Goal: Task Accomplishment & Management: Use online tool/utility

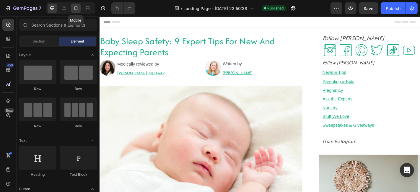
click at [79, 12] on div at bounding box center [75, 8] width 9 height 9
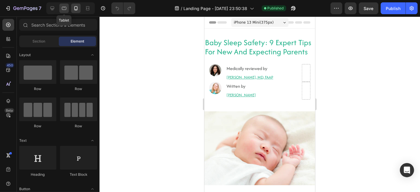
click at [60, 10] on div at bounding box center [63, 8] width 9 height 9
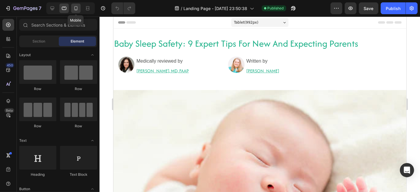
click at [74, 9] on icon at bounding box center [76, 8] width 6 height 6
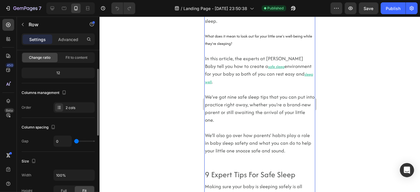
scroll to position [45, 0]
click at [66, 38] on p "Advanced" at bounding box center [68, 39] width 20 height 6
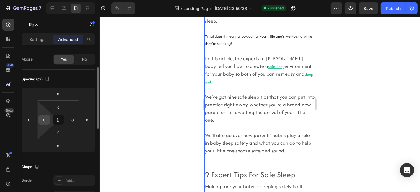
click at [42, 120] on input "0" at bounding box center [44, 119] width 9 height 9
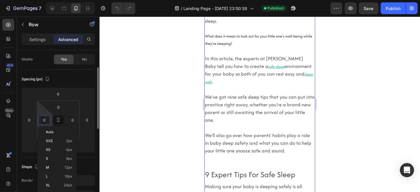
click at [42, 120] on input "0" at bounding box center [44, 119] width 9 height 9
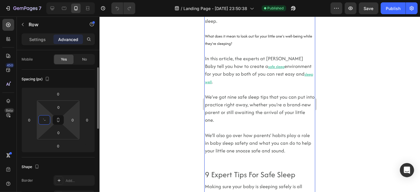
type input "`"
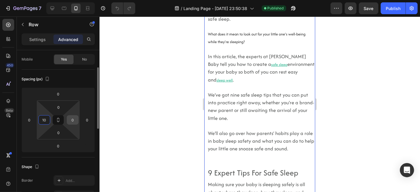
type input "10"
click at [75, 120] on input "0" at bounding box center [72, 119] width 9 height 9
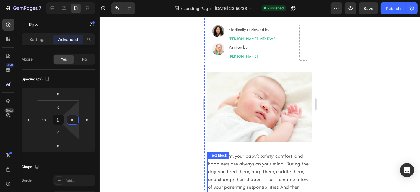
scroll to position [0, 0]
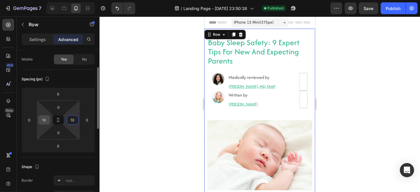
type input "10"
click at [50, 118] on div "10" at bounding box center [44, 119] width 12 height 9
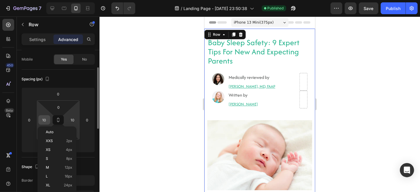
click at [44, 120] on input "10" at bounding box center [44, 119] width 9 height 9
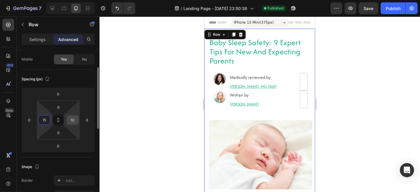
type input "15"
click at [74, 119] on input "10" at bounding box center [72, 119] width 9 height 9
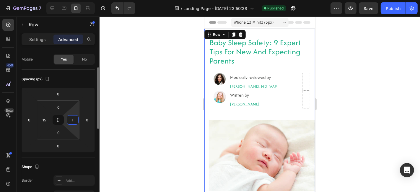
type input "15"
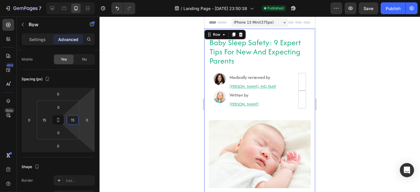
click at [180, 124] on div at bounding box center [260, 104] width 320 height 175
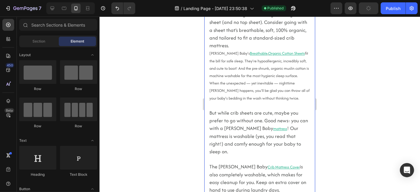
scroll to position [1355, 0]
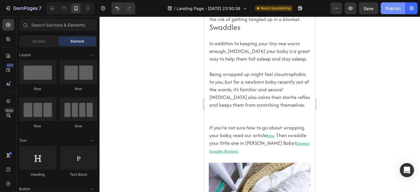
click at [387, 6] on div "Publish" at bounding box center [393, 8] width 15 height 6
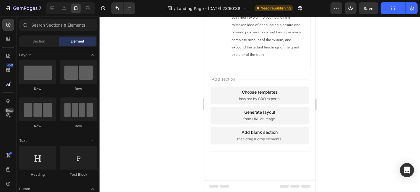
scroll to position [5150, 0]
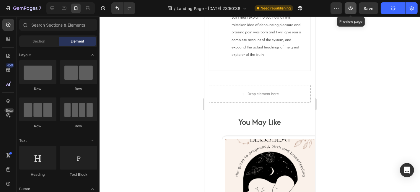
click at [350, 3] on button "button" at bounding box center [351, 8] width 12 height 12
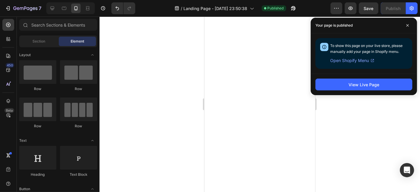
scroll to position [4204, 0]
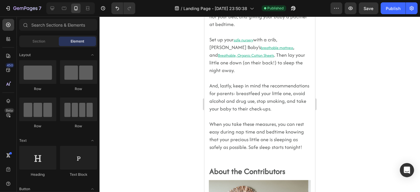
drag, startPoint x: 313, startPoint y: 168, endPoint x: 528, endPoint y: 22, distance: 259.4
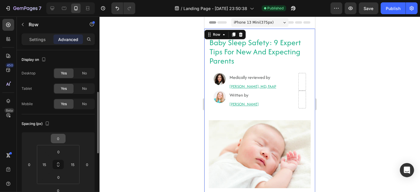
scroll to position [31, 0]
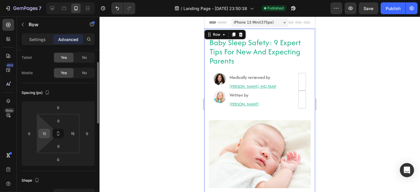
click at [46, 133] on input "15" at bounding box center [44, 133] width 9 height 9
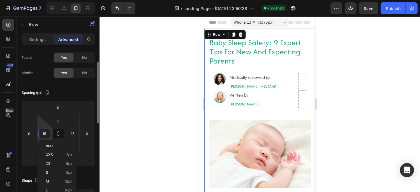
click at [46, 133] on input "15" at bounding box center [44, 133] width 9 height 9
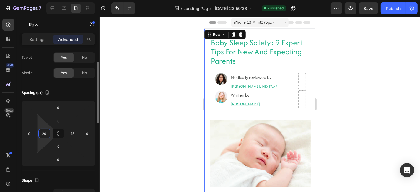
type input "2"
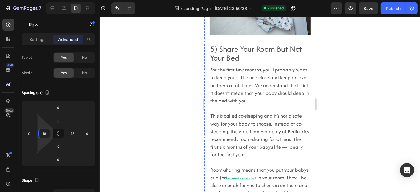
scroll to position [2063, 0]
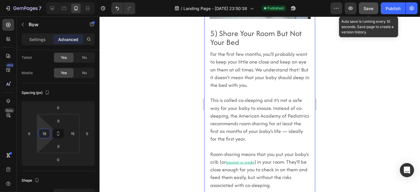
click at [369, 9] on span "Save" at bounding box center [369, 8] width 10 height 5
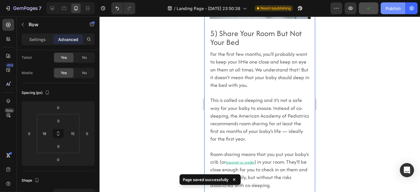
click at [392, 13] on button "Publish" at bounding box center [393, 8] width 25 height 12
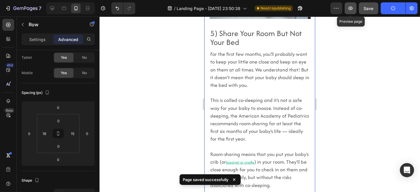
click at [347, 12] on button "button" at bounding box center [351, 8] width 12 height 12
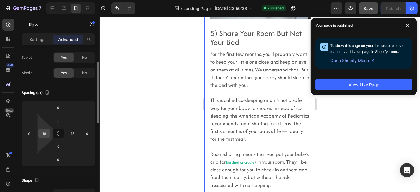
click at [45, 135] on input "18" at bounding box center [44, 133] width 9 height 9
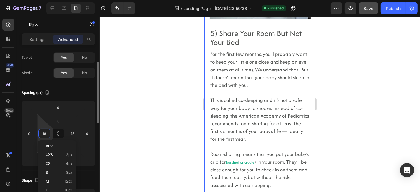
click at [45, 135] on input "18" at bounding box center [44, 133] width 9 height 9
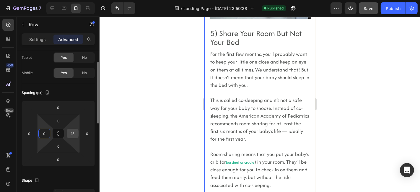
type input "0"
click at [74, 133] on input "15" at bounding box center [72, 133] width 9 height 9
type input "0"
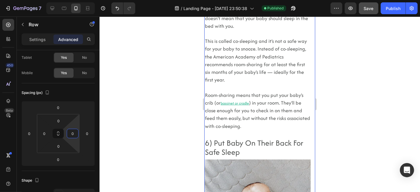
click at [112, 139] on div at bounding box center [260, 104] width 320 height 175
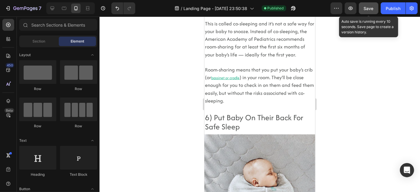
click at [376, 11] on button "Save" at bounding box center [368, 8] width 19 height 12
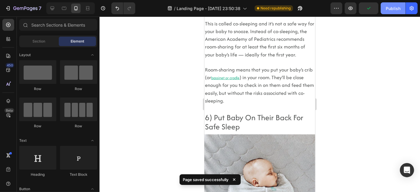
click at [386, 11] on div "Publish" at bounding box center [393, 8] width 15 height 6
click at [386, 11] on button "Publish" at bounding box center [393, 8] width 25 height 12
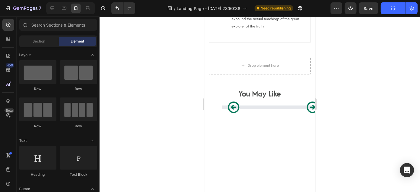
scroll to position [5154, 0]
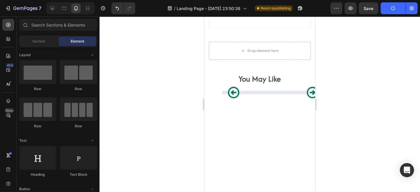
drag, startPoint x: 311, startPoint y: 136, endPoint x: 521, endPoint y: 201, distance: 219.6
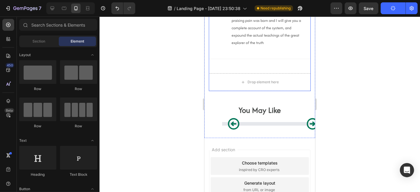
scroll to position [5122, 0]
click at [296, 88] on div "Drop element here" at bounding box center [259, 82] width 102 height 18
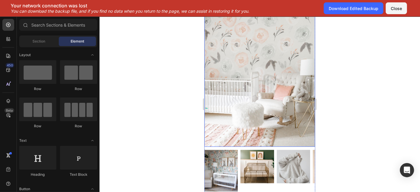
scroll to position [4789, 0]
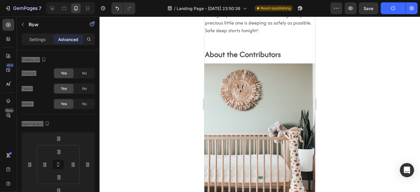
scroll to position [4184, 0]
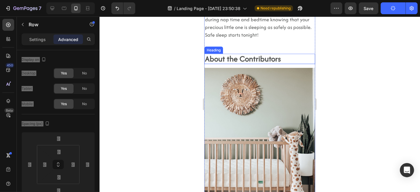
click at [291, 64] on h2 "About the Contributors" at bounding box center [259, 58] width 111 height 10
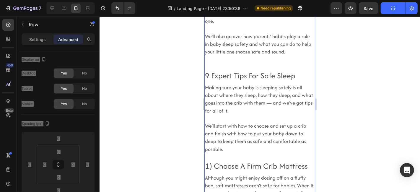
scroll to position [0, 0]
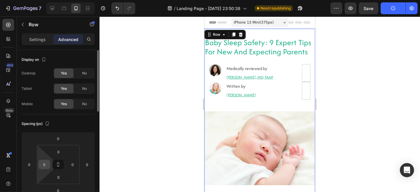
click at [42, 165] on input "0" at bounding box center [44, 164] width 9 height 9
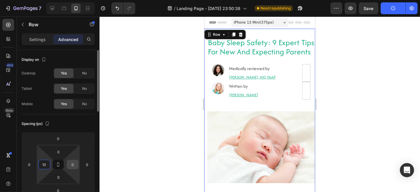
type input "10"
click at [72, 162] on input "0" at bounding box center [72, 164] width 9 height 9
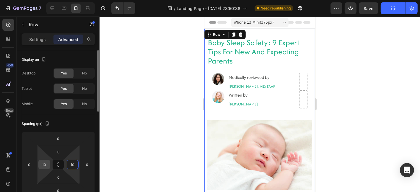
type input "10"
click at [44, 162] on input "10" at bounding box center [44, 164] width 9 height 9
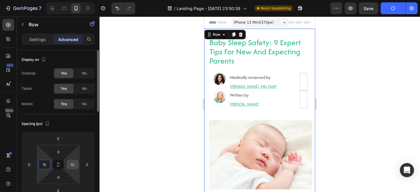
type input "15"
click at [71, 163] on input "10" at bounding box center [72, 164] width 9 height 9
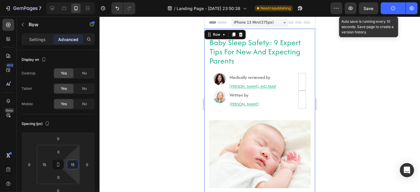
type input "15"
click at [370, 6] on span "Save" at bounding box center [369, 8] width 10 height 5
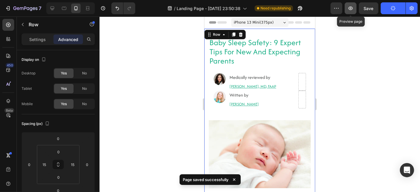
click at [350, 6] on icon "button" at bounding box center [351, 8] width 6 height 6
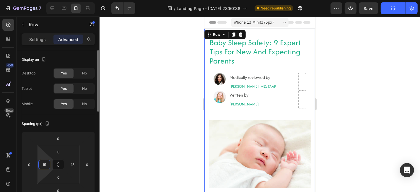
click at [45, 163] on input "15" at bounding box center [44, 164] width 9 height 9
type input "0"
click at [71, 165] on input "15" at bounding box center [72, 164] width 9 height 9
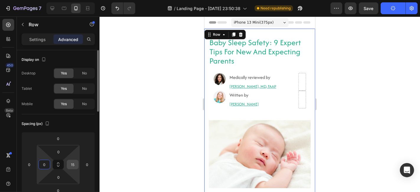
type input "0"
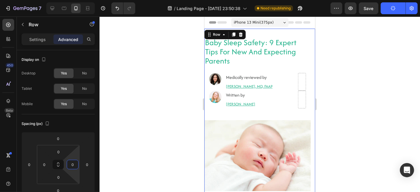
click at [134, 166] on div at bounding box center [260, 104] width 320 height 175
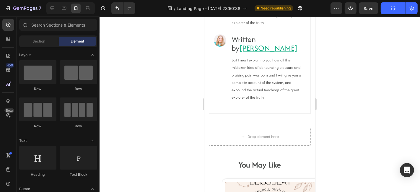
scroll to position [5067, 0]
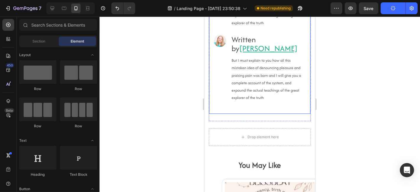
click at [226, 114] on div "Image Medically reviewed by Robyn Rosenblum, MD, FAAP Heading But I must explai…" at bounding box center [259, 29] width 102 height 168
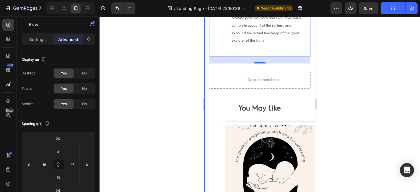
scroll to position [4014, 0]
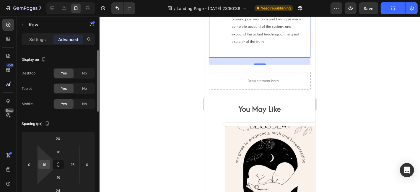
click at [45, 165] on input "16" at bounding box center [44, 164] width 9 height 9
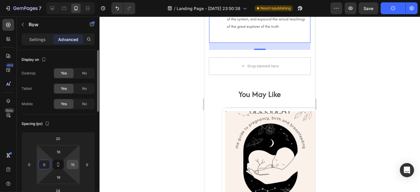
type input "0"
click at [70, 165] on input "16" at bounding box center [72, 164] width 9 height 9
type input "0"
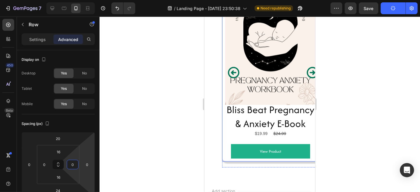
scroll to position [4143, 0]
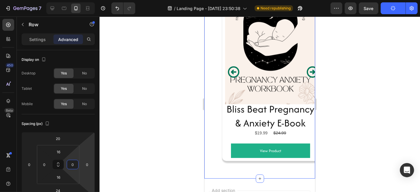
click at [216, 159] on div "Product Images Bliss Beat Pregnancy & Anxiety E-Book Product Title $19.99 Produ…" at bounding box center [259, 74] width 102 height 207
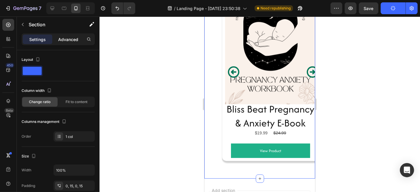
click at [69, 38] on p "Advanced" at bounding box center [68, 39] width 20 height 6
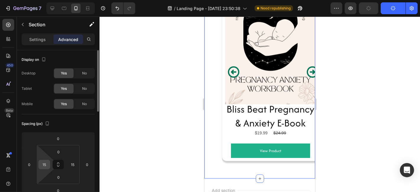
click at [45, 162] on input "15" at bounding box center [44, 164] width 9 height 9
type input "0"
click at [70, 162] on input "15" at bounding box center [72, 164] width 9 height 9
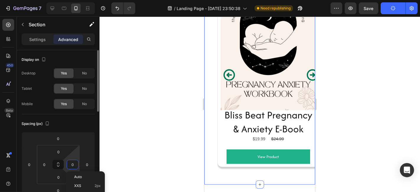
scroll to position [4145, 0]
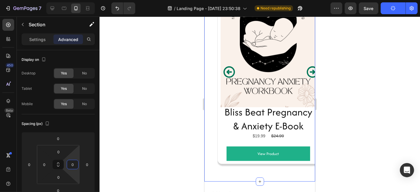
type input "0"
click at [87, 119] on div "Spacing (px)" at bounding box center [58, 123] width 73 height 9
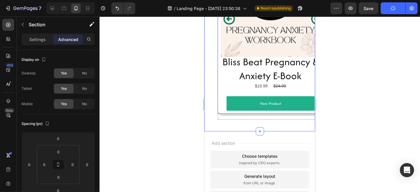
scroll to position [4193, 0]
click at [226, 122] on div "Product Images Bliss Beat Pregnancy & Anxiety E-Book Product Title $19.99 Produ…" at bounding box center [270, 21] width 106 height 201
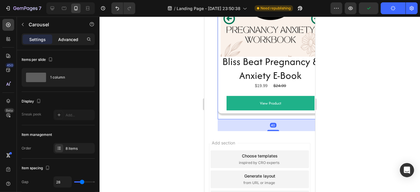
click at [65, 38] on p "Advanced" at bounding box center [68, 39] width 20 height 6
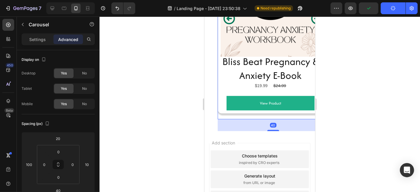
click at [65, 38] on p "Advanced" at bounding box center [68, 39] width 20 height 6
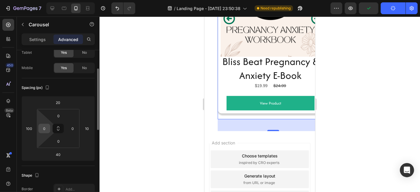
scroll to position [39, 0]
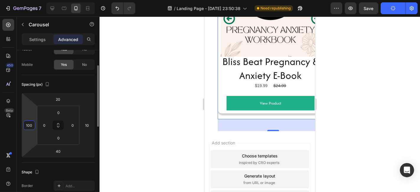
click at [32, 121] on input "100" at bounding box center [29, 125] width 9 height 9
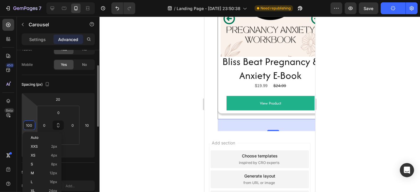
type input "0"
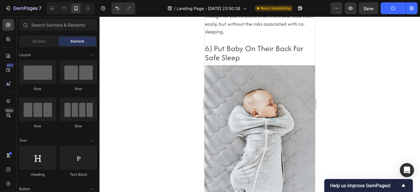
scroll to position [4725, 0]
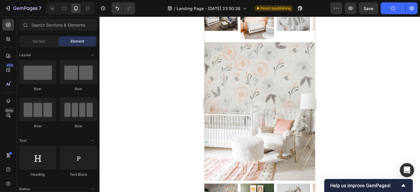
drag, startPoint x: 311, startPoint y: 168, endPoint x: 537, endPoint y: 185, distance: 226.8
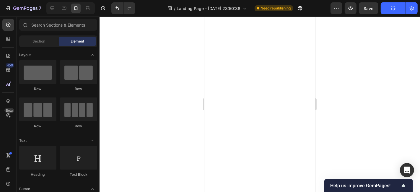
scroll to position [5375, 0]
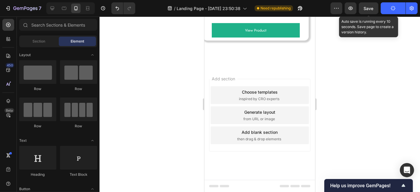
click at [370, 8] on span "Save" at bounding box center [369, 8] width 10 height 5
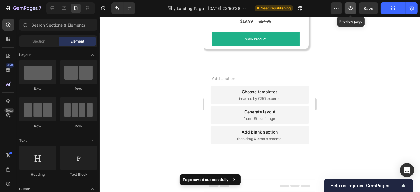
click at [347, 7] on button "button" at bounding box center [351, 8] width 12 height 12
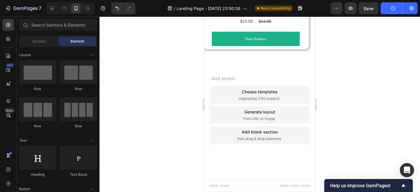
click at [222, 162] on div "Add section Choose templates inspired by CRO experts Generate layout from URL o…" at bounding box center [259, 122] width 111 height 113
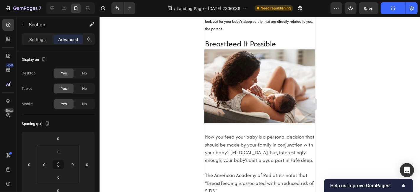
scroll to position [3251, 0]
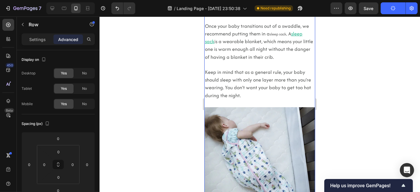
scroll to position [1762, 0]
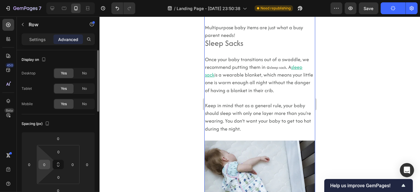
click at [43, 165] on input "0" at bounding box center [44, 164] width 9 height 9
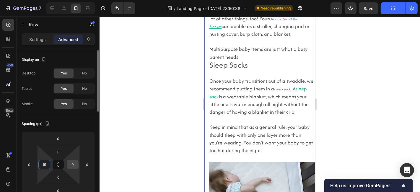
type input "15"
click at [76, 164] on input "0" at bounding box center [72, 164] width 9 height 9
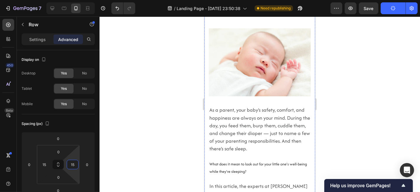
scroll to position [0, 0]
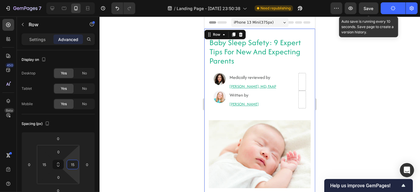
type input "15"
click at [364, 8] on span "Save" at bounding box center [369, 8] width 10 height 5
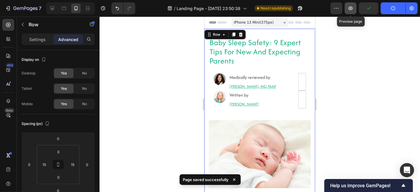
click at [347, 6] on button "button" at bounding box center [351, 8] width 12 height 12
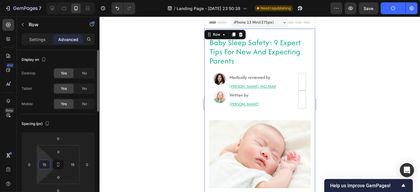
click at [46, 164] on input "15" at bounding box center [44, 164] width 9 height 9
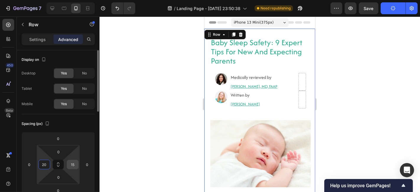
type input "20"
click at [74, 164] on input "15" at bounding box center [72, 164] width 9 height 9
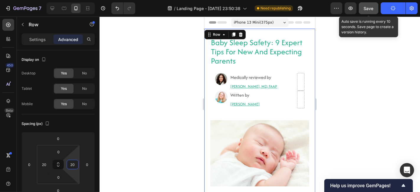
type input "20"
click at [368, 6] on span "Save" at bounding box center [369, 8] width 10 height 5
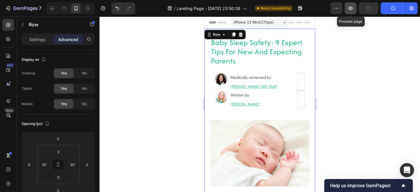
click at [354, 11] on icon "button" at bounding box center [351, 8] width 6 height 6
click at [354, 9] on icon "button" at bounding box center [351, 8] width 6 height 6
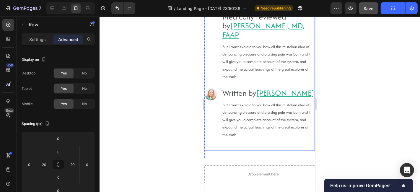
scroll to position [4301, 0]
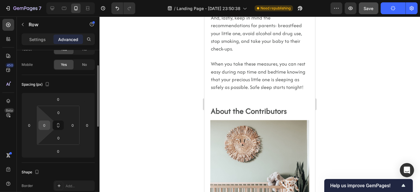
click at [44, 125] on input "0" at bounding box center [44, 125] width 9 height 9
type input "20"
click at [71, 125] on input "0" at bounding box center [72, 125] width 9 height 9
type input "20"
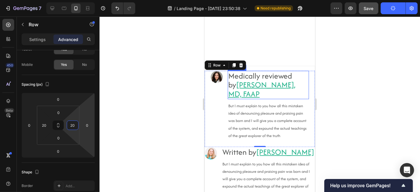
scroll to position [4425, 0]
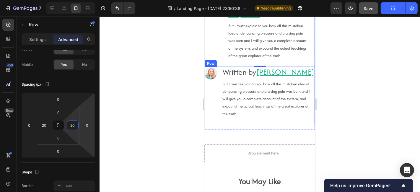
click at [219, 125] on div "Image Written by Krystal Blackman-Navarrete Heading But I must explain to you h…" at bounding box center [259, 96] width 110 height 58
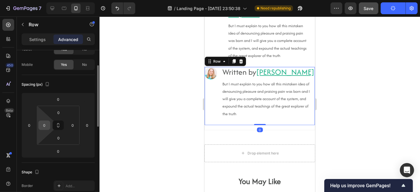
click at [42, 124] on input "0" at bounding box center [44, 125] width 9 height 9
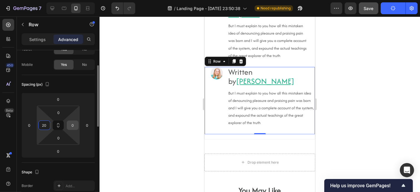
type input "20"
click at [72, 122] on input "0" at bounding box center [72, 125] width 9 height 9
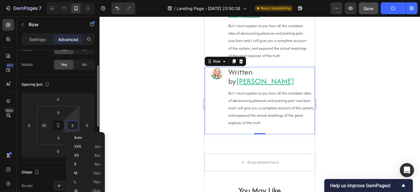
type input "20"
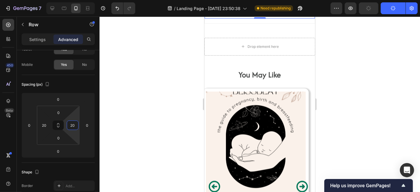
scroll to position [4541, 0]
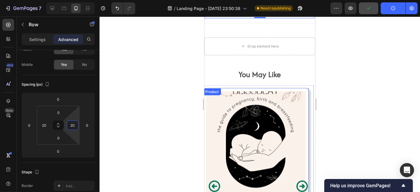
click at [217, 95] on div "Product" at bounding box center [212, 91] width 18 height 7
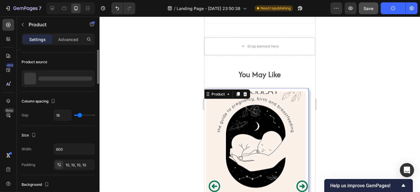
scroll to position [0, 0]
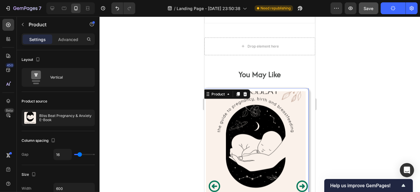
click at [307, 114] on div "Product Images Bliss Beat Pregnancy & Anxiety E-Book Product Title $19.99 Produ…" at bounding box center [256, 184] width 106 height 193
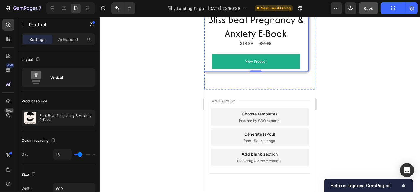
scroll to position [4750, 0]
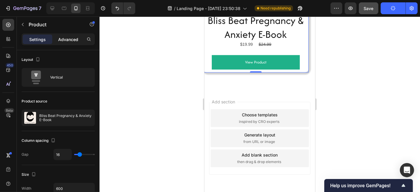
click at [63, 38] on p "Advanced" at bounding box center [68, 39] width 20 height 6
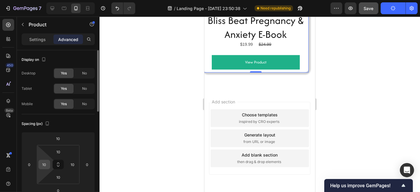
click at [43, 167] on input "10" at bounding box center [44, 164] width 9 height 9
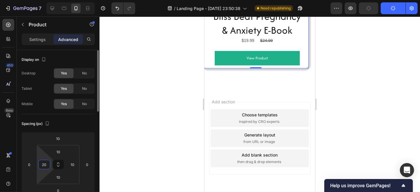
type input "10"
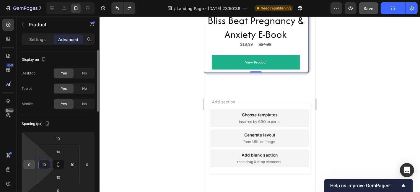
click at [29, 164] on input "0" at bounding box center [29, 164] width 9 height 9
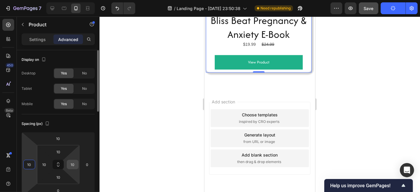
type input "10"
click at [73, 166] on input "10" at bounding box center [72, 164] width 9 height 9
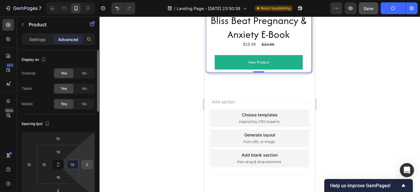
drag, startPoint x: 74, startPoint y: 166, endPoint x: 86, endPoint y: 165, distance: 12.8
click at [86, 165] on div "10 10 0 0 10 10 10 10" at bounding box center [58, 164] width 73 height 65
click at [89, 0] on html "7 / Landing Page - Sep 24, 23:50:38 Need republishing Preview Save Publish 450 …" at bounding box center [210, 0] width 420 height 0
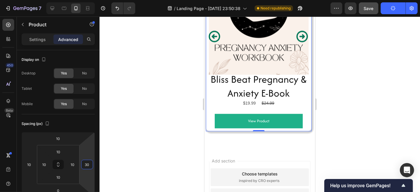
scroll to position [4689, 0]
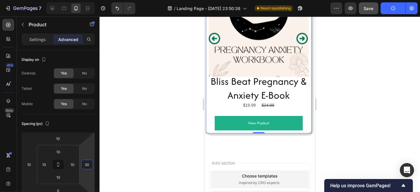
type input "3"
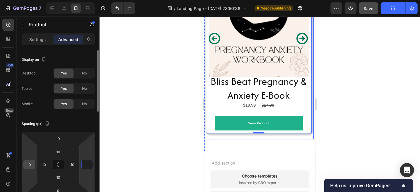
click at [31, 162] on input "10" at bounding box center [29, 164] width 9 height 9
type input "0"
click at [31, 162] on input "10" at bounding box center [29, 164] width 9 height 9
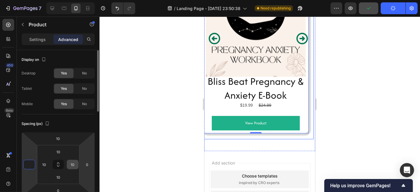
type input "0"
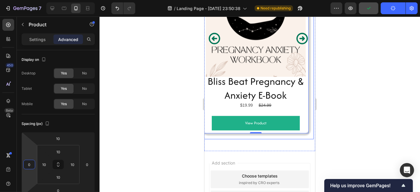
click at [136, 154] on div at bounding box center [260, 104] width 320 height 175
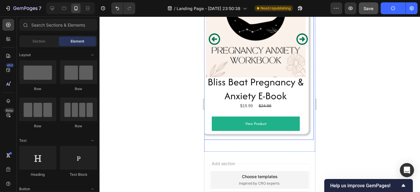
scroll to position [4688, 0]
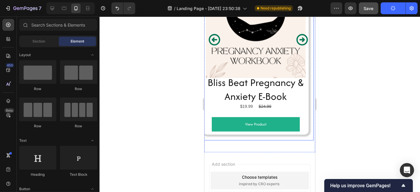
click at [225, 143] on div "Product Images Bliss Beat Pregnancy & Anxiety E-Book Product Title $19.99 Produ…" at bounding box center [256, 42] width 106 height 201
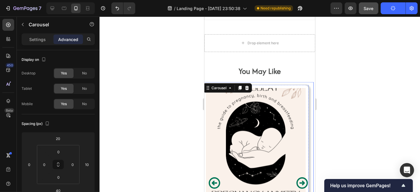
scroll to position [4553, 0]
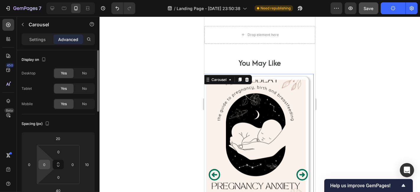
click at [46, 164] on input "0" at bounding box center [44, 164] width 9 height 9
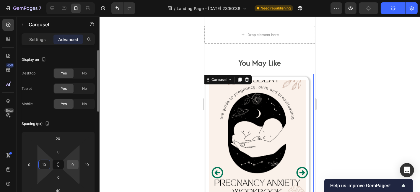
type input "10"
click at [72, 162] on input "0" at bounding box center [72, 164] width 9 height 9
type input "10"
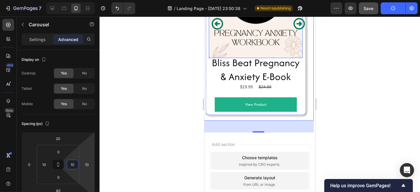
scroll to position [4706, 0]
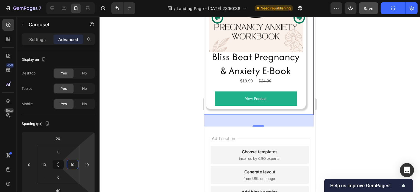
drag, startPoint x: 5, startPoint y: 119, endPoint x: 176, endPoint y: 130, distance: 171.3
click at [176, 130] on div at bounding box center [260, 104] width 320 height 175
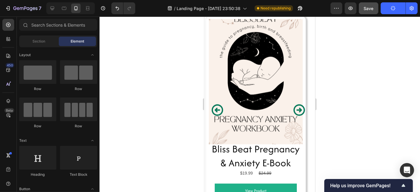
scroll to position [4613, 0]
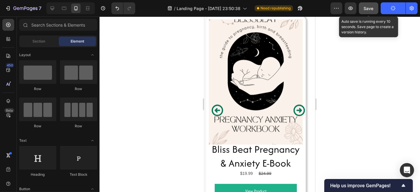
click at [365, 7] on span "Save" at bounding box center [369, 8] width 10 height 5
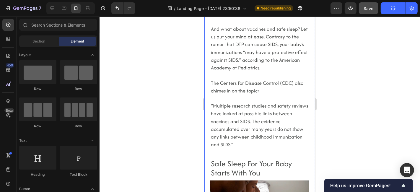
scroll to position [3942, 0]
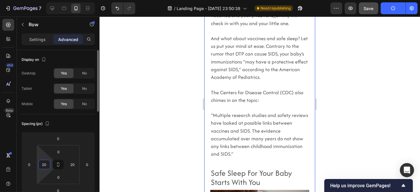
click at [40, 163] on input "20" at bounding box center [44, 164] width 9 height 9
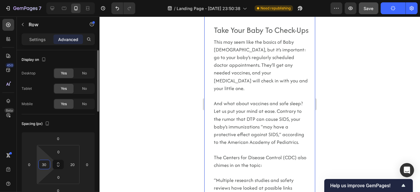
scroll to position [4003, 0]
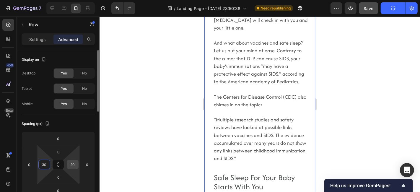
type input "30"
click at [73, 163] on input "20" at bounding box center [72, 164] width 9 height 9
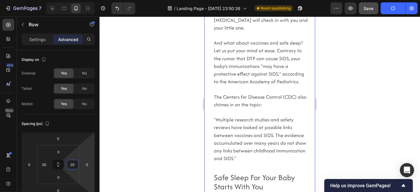
type input "2"
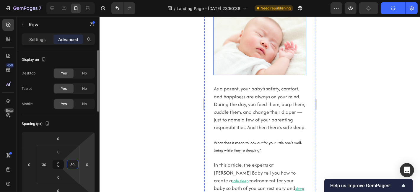
scroll to position [111, 0]
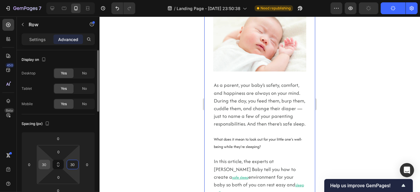
type input "30"
click at [45, 164] on input "30" at bounding box center [44, 164] width 9 height 9
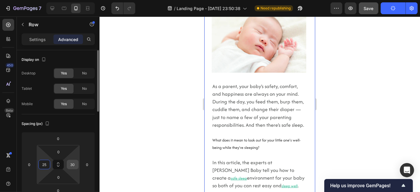
type input "25"
click at [72, 162] on input "30" at bounding box center [72, 164] width 9 height 9
type input "25"
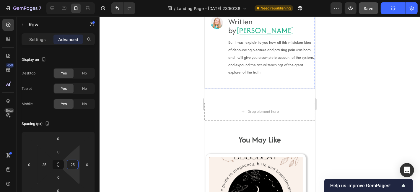
scroll to position [5031, 0]
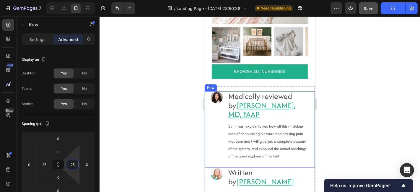
click at [223, 153] on div "Image Medically reviewed by Robyn Rosenblum, MD, FAAP Heading But I must explai…" at bounding box center [259, 129] width 110 height 76
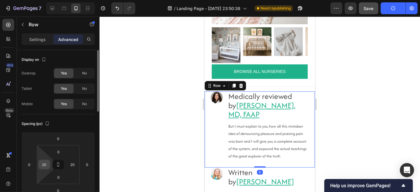
click at [46, 161] on input "20" at bounding box center [44, 164] width 9 height 9
type input "25"
click at [71, 165] on input "20" at bounding box center [72, 164] width 9 height 9
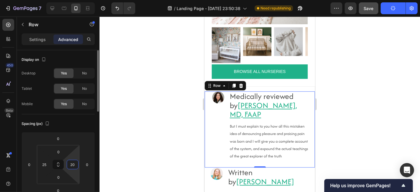
click at [71, 165] on input "20" at bounding box center [72, 164] width 9 height 9
type input "25"
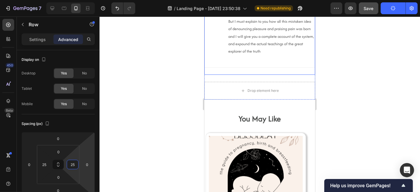
scroll to position [5252, 0]
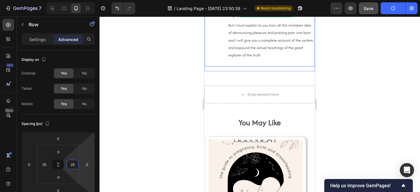
click at [214, 66] on div "Image" at bounding box center [216, 32] width 12 height 67
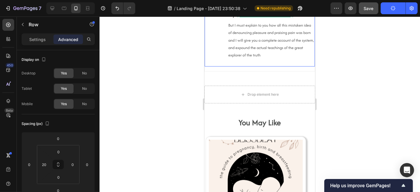
click at [214, 66] on div "Image" at bounding box center [216, 32] width 12 height 67
click at [47, 161] on input "20" at bounding box center [44, 164] width 9 height 9
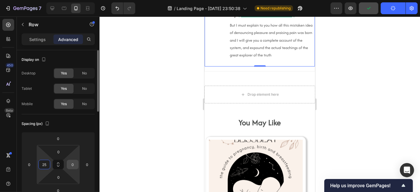
type input "25"
click at [74, 162] on input "0" at bounding box center [72, 164] width 9 height 9
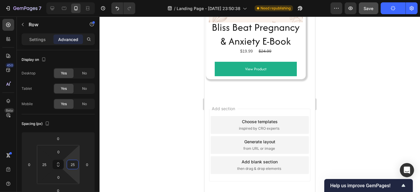
scroll to position [5539, 0]
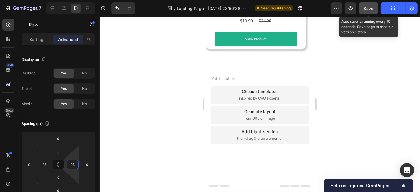
type input "25"
click at [366, 8] on span "Save" at bounding box center [369, 8] width 10 height 5
click at [366, 8] on button "Save" at bounding box center [368, 8] width 19 height 12
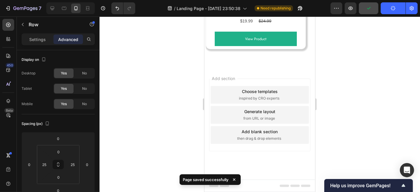
click at [388, 10] on button "Publish" at bounding box center [393, 8] width 25 height 12
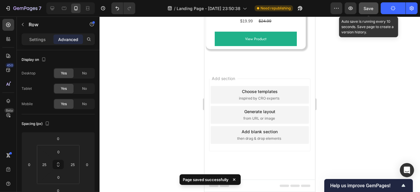
click at [370, 7] on span "Save" at bounding box center [369, 8] width 10 height 5
click at [370, 7] on icon "button" at bounding box center [368, 8] width 3 height 2
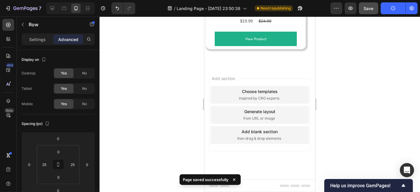
click at [341, 21] on div at bounding box center [260, 104] width 320 height 175
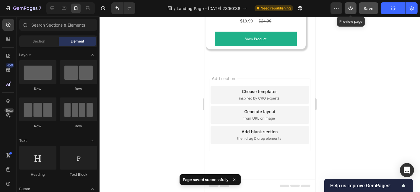
click at [348, 9] on icon "button" at bounding box center [351, 8] width 6 height 6
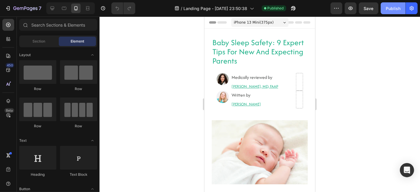
click at [392, 12] on button "Publish" at bounding box center [393, 8] width 25 height 12
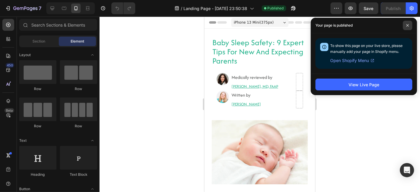
click at [408, 23] on span at bounding box center [407, 25] width 9 height 9
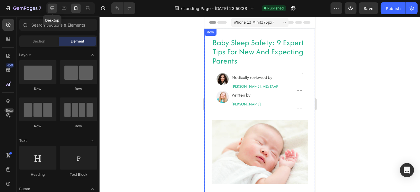
click at [53, 8] on icon at bounding box center [52, 8] width 6 height 6
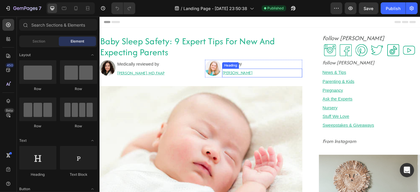
scroll to position [29, 0]
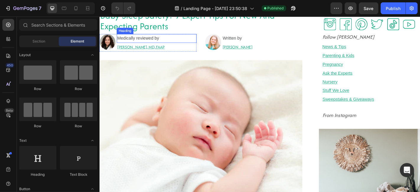
click at [164, 41] on span "Medically reviewed by" at bounding box center [142, 40] width 46 height 5
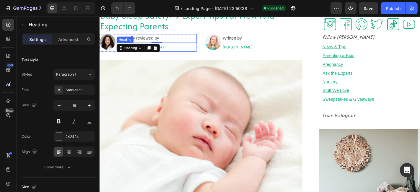
click at [186, 48] on h2 "[PERSON_NAME], MD, FAAP" at bounding box center [162, 50] width 88 height 10
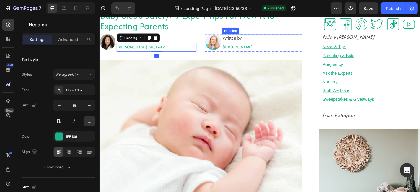
click at [277, 42] on h2 "Written by" at bounding box center [279, 41] width 88 height 10
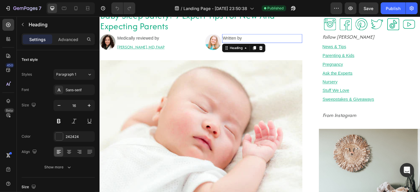
click at [277, 42] on h2 "Written by" at bounding box center [279, 41] width 88 height 10
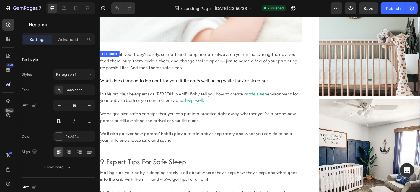
scroll to position [190, 0]
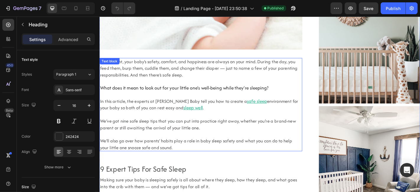
click at [169, 74] on span "As a parent, your baby’s safety, comfort, and happiness are always on your mind…" at bounding box center [209, 74] width 218 height 22
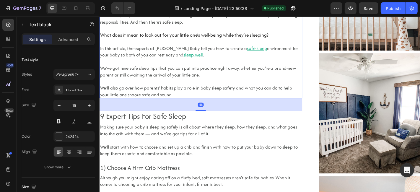
scroll to position [249, 0]
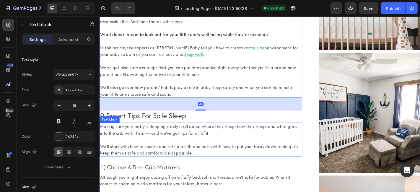
click at [161, 153] on p at bounding box center [211, 152] width 223 height 7
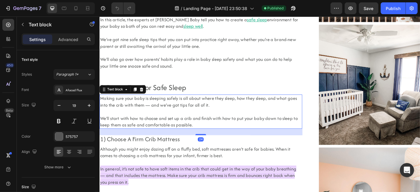
scroll to position [286, 0]
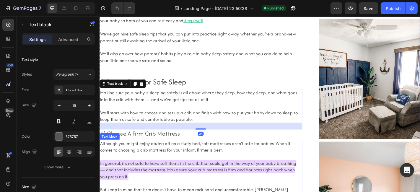
click at [163, 162] on span "Although you might enjoy dozing off on a fluffy bed, soft mattresses aren’t saf…" at bounding box center [205, 160] width 211 height 14
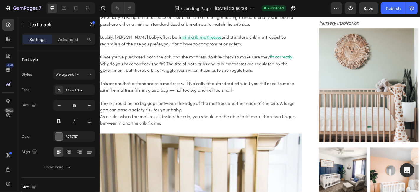
scroll to position [566, 0]
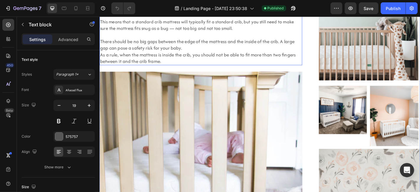
scroll to position [634, 0]
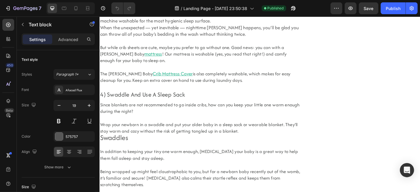
scroll to position [963, 0]
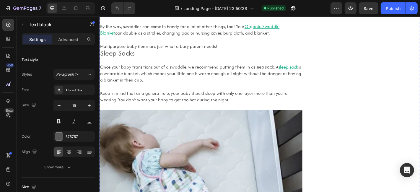
scroll to position [1217, 0]
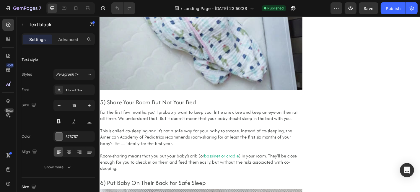
scroll to position [1451, 0]
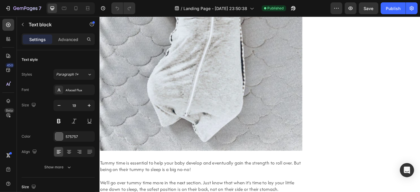
scroll to position [1788, 0]
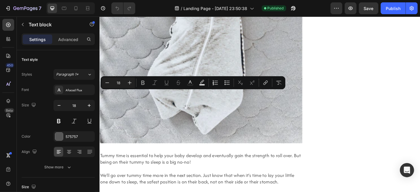
scroll to position [1791, 0]
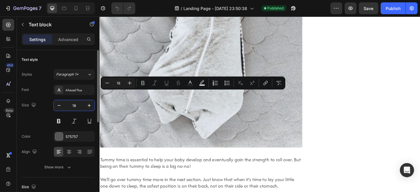
click at [73, 104] on input "18" at bounding box center [73, 105] width 19 height 11
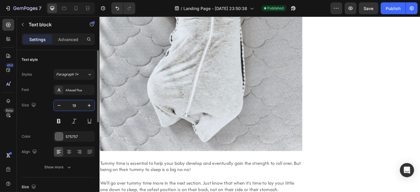
type input "19"
click at [92, 97] on div "Font Afacad Flux Size 19 Color 575757 Align Show more" at bounding box center [58, 128] width 73 height 88
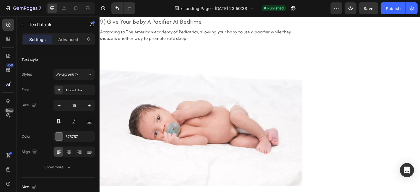
scroll to position [2269, 0]
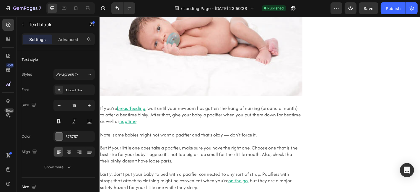
scroll to position [2368, 0]
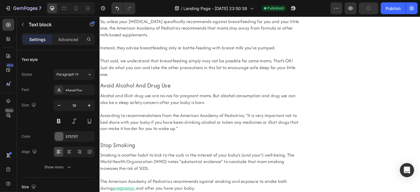
scroll to position [2699, 0]
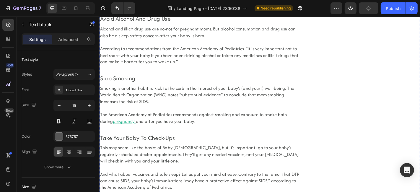
scroll to position [2774, 0]
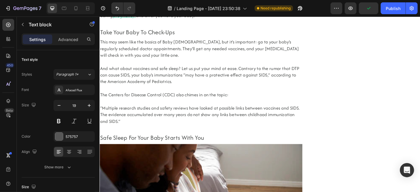
scroll to position [2975, 0]
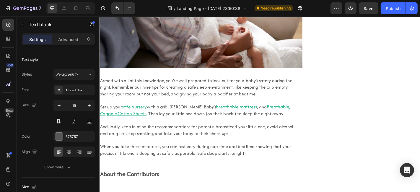
scroll to position [3121, 0]
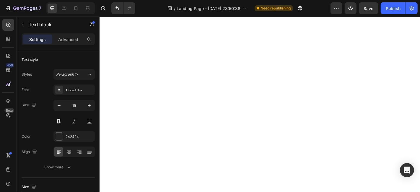
scroll to position [3364, 0]
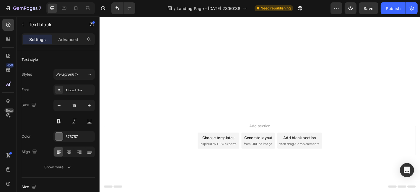
scroll to position [3839, 0]
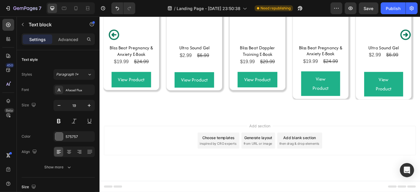
scroll to position [3966, 0]
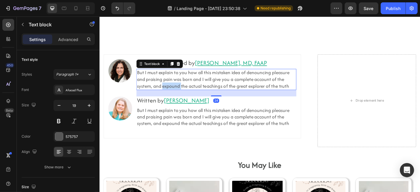
scroll to position [4193, 0]
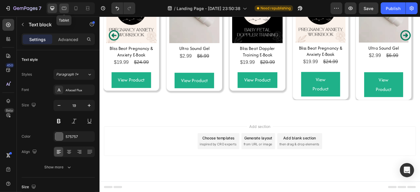
click at [69, 8] on div at bounding box center [63, 8] width 9 height 9
type input "16"
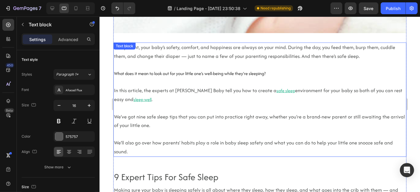
scroll to position [248, 0]
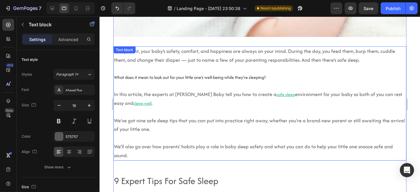
click at [145, 76] on p "What does it mean to look out for your little one’s well-being while they’re sl…" at bounding box center [260, 77] width 292 height 9
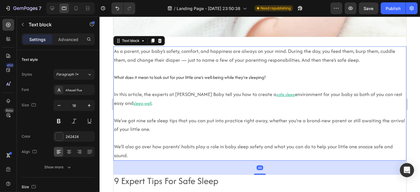
scroll to position [265, 0]
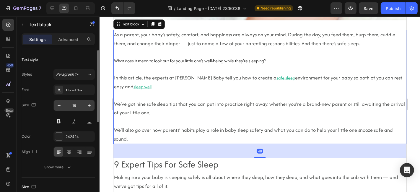
click at [71, 101] on input "16" at bounding box center [73, 105] width 19 height 11
type input "19"
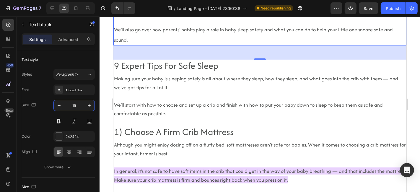
scroll to position [399, 0]
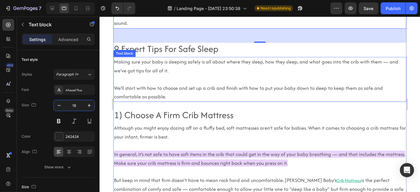
click at [151, 58] on span "Making sure your baby is sleeping safely is all about where they sleep, how the…" at bounding box center [256, 66] width 284 height 16
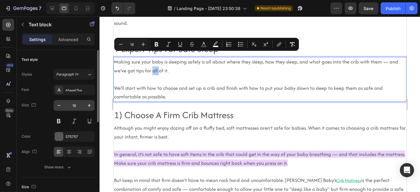
click at [74, 102] on input "16" at bounding box center [73, 105] width 19 height 11
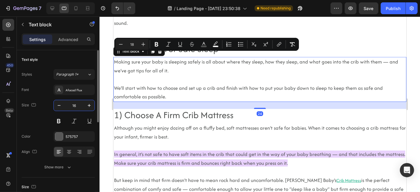
click at [74, 102] on input "16" at bounding box center [73, 105] width 19 height 11
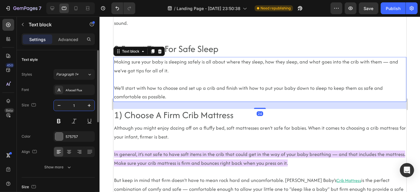
type input "19"
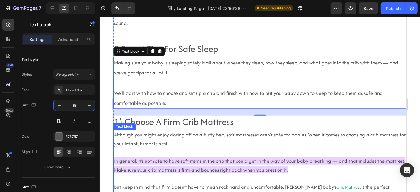
click at [132, 132] on span "Although you might enjoy dozing off on a fluffy bed, soft mattresses aren’t saf…" at bounding box center [260, 139] width 292 height 16
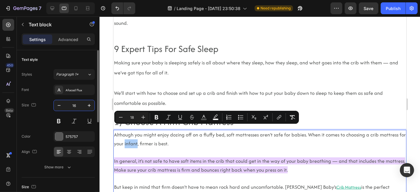
click at [72, 106] on input "16" at bounding box center [73, 105] width 19 height 11
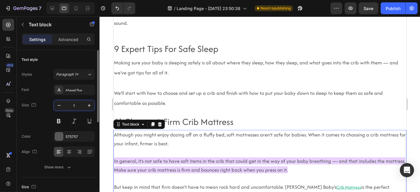
type input "19"
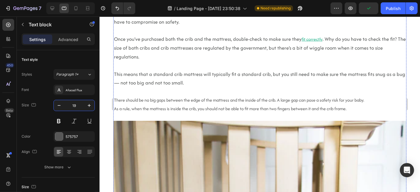
scroll to position [801, 0]
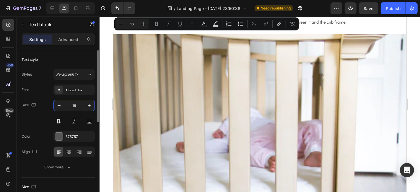
click at [77, 104] on input "16" at bounding box center [73, 105] width 19 height 11
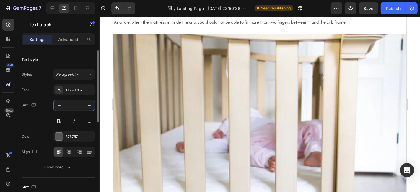
type input "19"
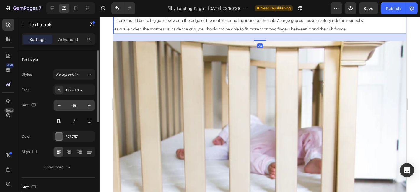
click at [76, 106] on input "16" at bounding box center [73, 105] width 19 height 11
type input "19"
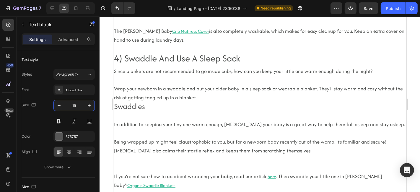
scroll to position [1196, 0]
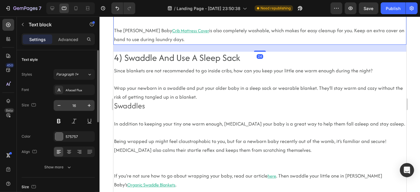
click at [77, 104] on input "16" at bounding box center [73, 105] width 19 height 11
type input "19"
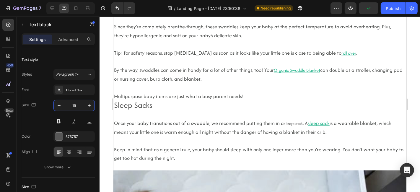
scroll to position [1419, 0]
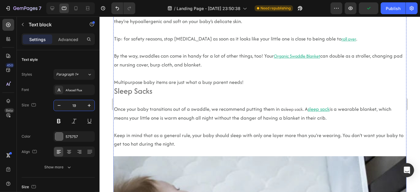
drag, startPoint x: 154, startPoint y: 114, endPoint x: 140, endPoint y: 113, distance: 13.6
click at [73, 106] on input "16" at bounding box center [73, 105] width 19 height 11
type input "19"
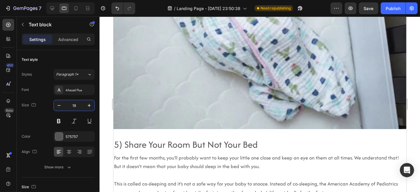
scroll to position [1758, 0]
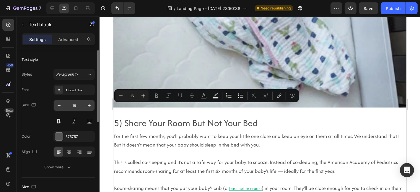
click at [71, 106] on input "16" at bounding box center [73, 105] width 19 height 11
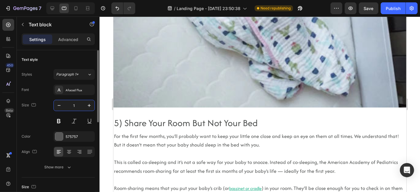
type input "19"
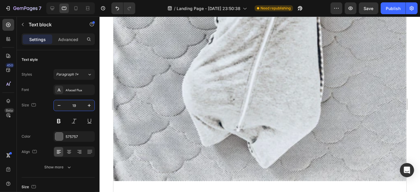
scroll to position [2227, 0]
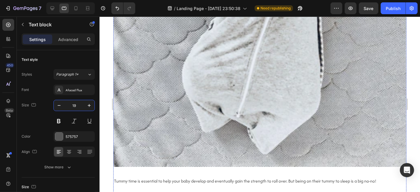
click at [73, 103] on input "16" at bounding box center [73, 105] width 19 height 11
type input "19"
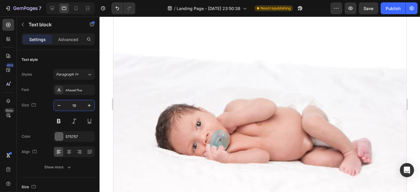
scroll to position [2768, 0]
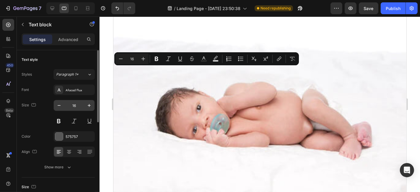
click at [73, 105] on input "16" at bounding box center [73, 105] width 19 height 11
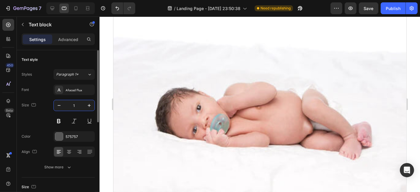
type input "19"
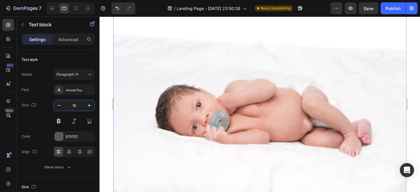
scroll to position [2799, 0]
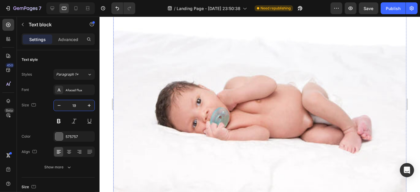
click at [71, 107] on input "16" at bounding box center [73, 105] width 19 height 11
type input "19"
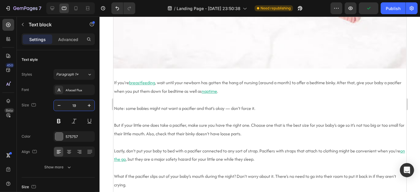
scroll to position [2944, 0]
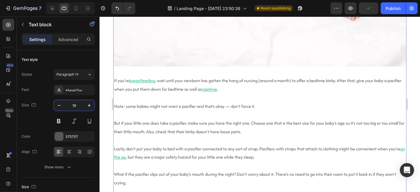
click at [73, 105] on input "16" at bounding box center [73, 105] width 19 height 11
type input "19"
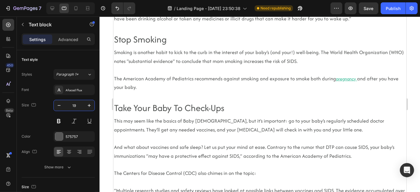
scroll to position [3355, 0]
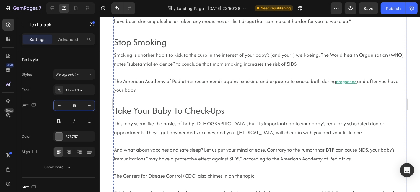
click at [76, 107] on input "16" at bounding box center [73, 105] width 19 height 11
type input "19"
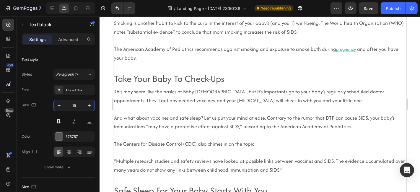
scroll to position [3407, 0]
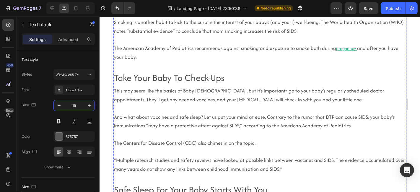
click at [75, 107] on input "16" at bounding box center [73, 105] width 19 height 11
type input "19"
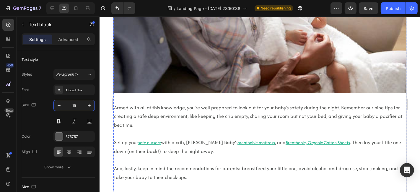
scroll to position [3707, 0]
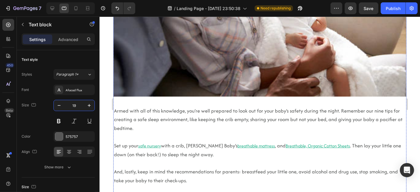
click at [76, 106] on input "16" at bounding box center [73, 105] width 19 height 11
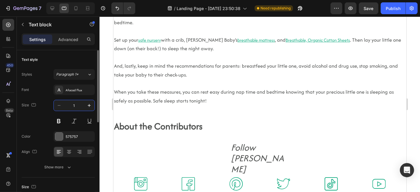
type input "19"
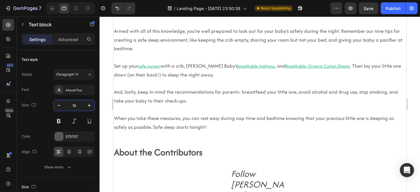
scroll to position [3809, 0]
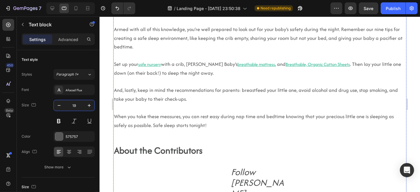
click at [73, 105] on input "16" at bounding box center [73, 105] width 19 height 11
type input "19"
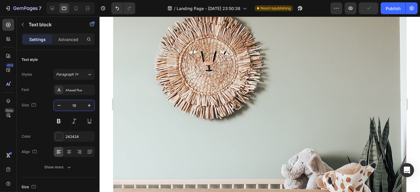
scroll to position [4117, 0]
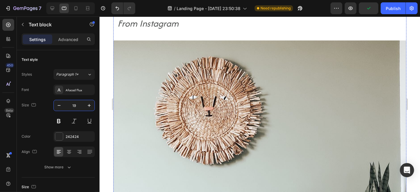
click at [75, 105] on input "16" at bounding box center [73, 105] width 19 height 11
type input "`"
type input "19"
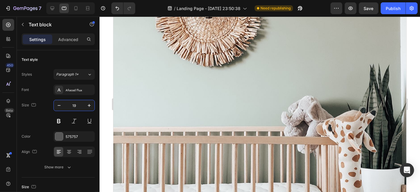
scroll to position [4233, 0]
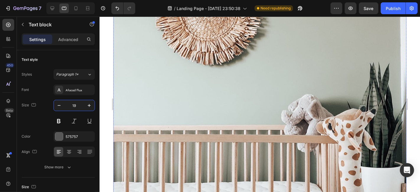
click at [73, 102] on input "16" at bounding box center [73, 105] width 19 height 11
type input "19"
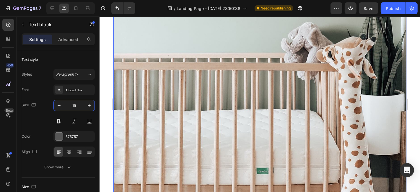
scroll to position [4312, 0]
click at [76, 104] on input "16" at bounding box center [73, 105] width 19 height 11
type input "19"
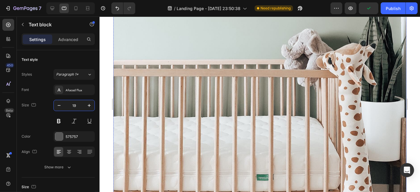
click at [74, 104] on input "16" at bounding box center [73, 105] width 19 height 11
type input "19"
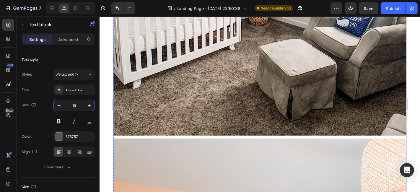
scroll to position [4766, 0]
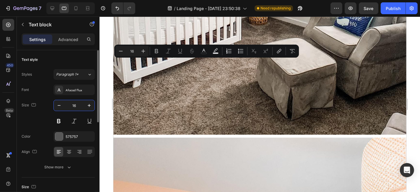
click at [72, 110] on input "16" at bounding box center [73, 105] width 19 height 11
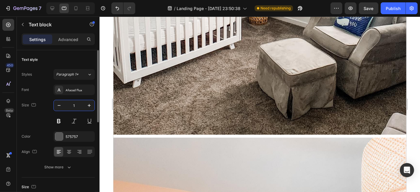
type input "19"
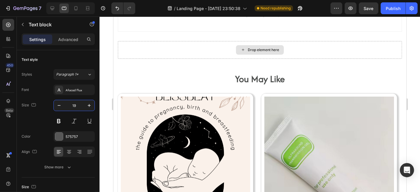
scroll to position [6599, 0]
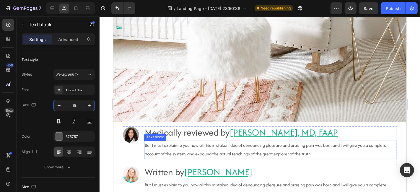
drag, startPoint x: 163, startPoint y: 151, endPoint x: 149, endPoint y: 140, distance: 17.3
click at [163, 151] on p "But I must explain to you how all this mistaken idea of denouncing pleasure and…" at bounding box center [270, 149] width 252 height 17
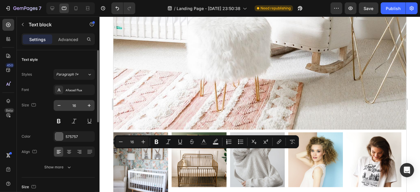
click at [75, 107] on input "16" at bounding box center [73, 105] width 19 height 11
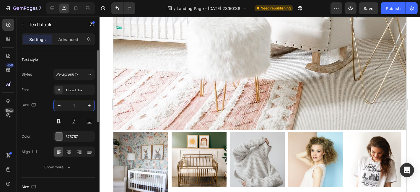
type input "19"
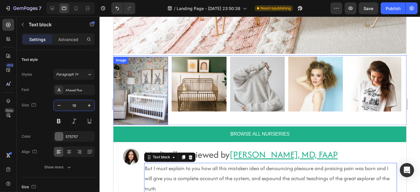
scroll to position [6675, 0]
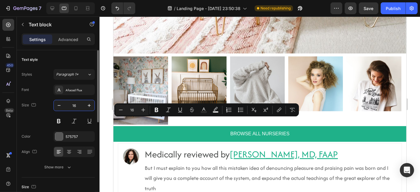
click at [75, 104] on input "16" at bounding box center [73, 105] width 19 height 11
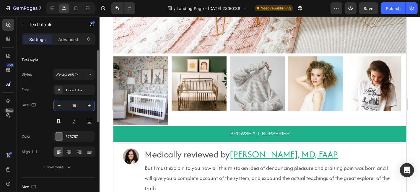
click at [75, 104] on input "16" at bounding box center [73, 105] width 19 height 11
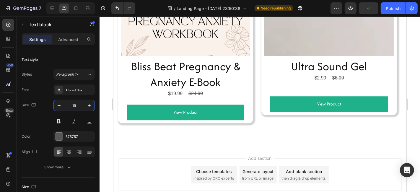
scroll to position [7057, 0]
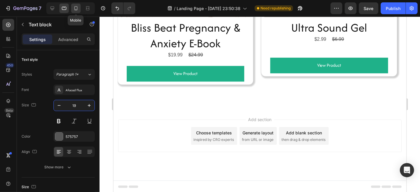
click at [73, 9] on icon at bounding box center [76, 8] width 6 height 6
type input "14"
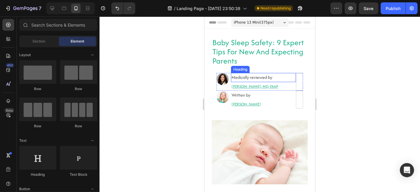
click at [264, 75] on span "Medically reviewed by" at bounding box center [251, 77] width 41 height 6
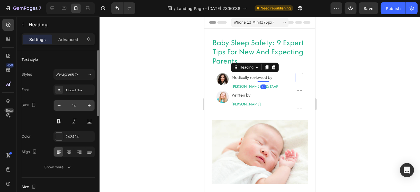
click at [72, 105] on input "14" at bounding box center [73, 105] width 19 height 11
type input "19"
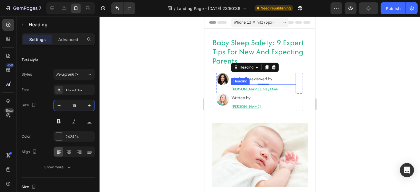
click at [243, 89] on h2 "[PERSON_NAME], MD, FAAP" at bounding box center [263, 88] width 65 height 9
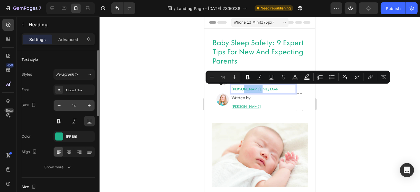
click at [77, 103] on input "14" at bounding box center [73, 105] width 19 height 11
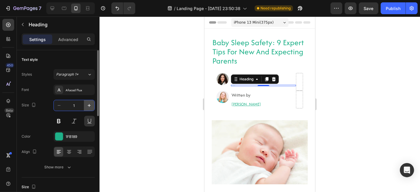
type input "16"
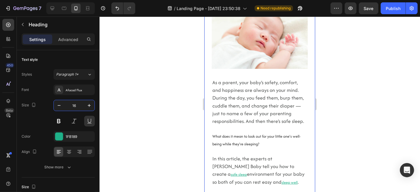
scroll to position [132, 0]
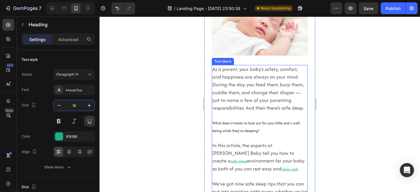
click at [219, 108] on span "As a parent, your baby’s safety, comfort, and happiness are always on your mind…" at bounding box center [258, 88] width 92 height 46
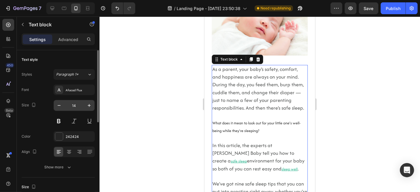
click at [76, 105] on input "14" at bounding box center [73, 105] width 19 height 11
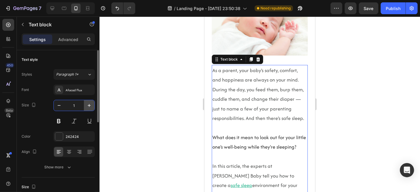
type input "19"
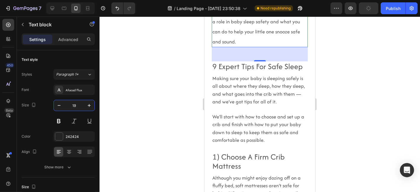
scroll to position [413, 0]
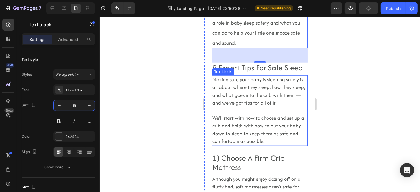
click at [224, 107] on p at bounding box center [259, 110] width 95 height 7
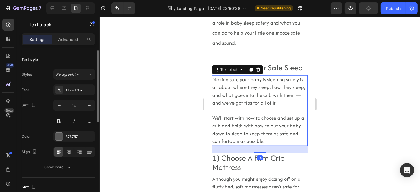
click at [74, 98] on div "Font Afacad Flux Size 14 Color 575757 Align Show more" at bounding box center [58, 128] width 73 height 88
click at [75, 106] on input "14" at bounding box center [73, 105] width 19 height 11
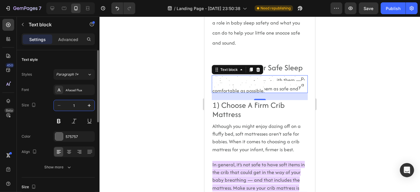
type input "19"
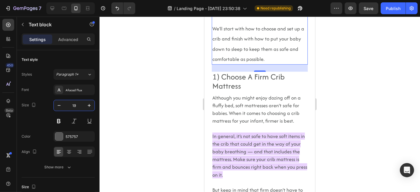
scroll to position [516, 0]
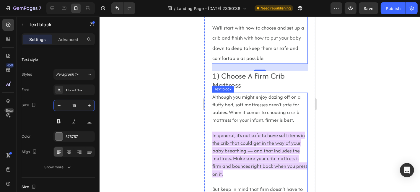
click at [248, 124] on p at bounding box center [259, 127] width 95 height 7
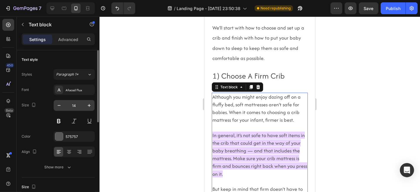
click at [71, 107] on input "14" at bounding box center [73, 105] width 19 height 11
type input "19"
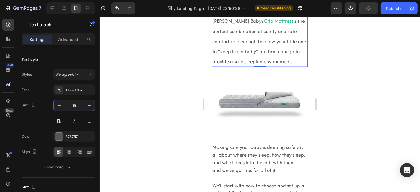
scroll to position [832, 0]
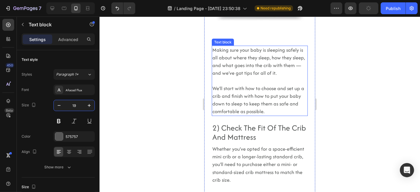
click at [233, 77] on p at bounding box center [259, 80] width 95 height 7
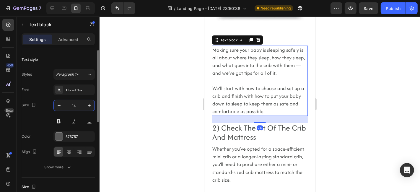
click at [77, 106] on input "14" at bounding box center [73, 105] width 19 height 11
type input "19"
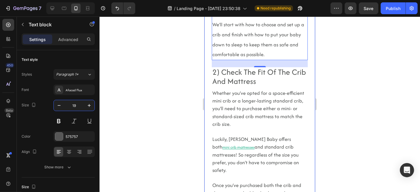
scroll to position [913, 0]
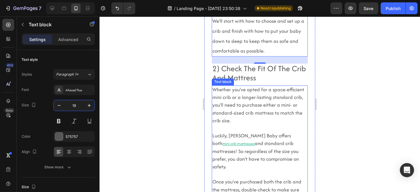
click at [228, 102] on p "Whether you’ve opted for a space-efficient mini crib or a longer-lasting standa…" at bounding box center [259, 105] width 95 height 39
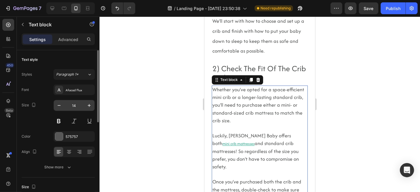
click at [75, 105] on input "14" at bounding box center [73, 105] width 19 height 11
type input "19"
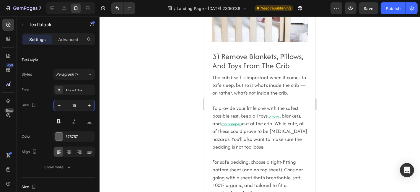
scroll to position [1371, 0]
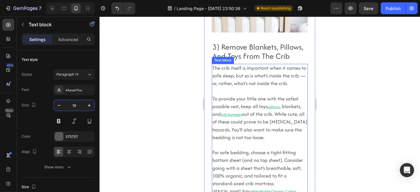
click at [228, 87] on p at bounding box center [259, 90] width 95 height 7
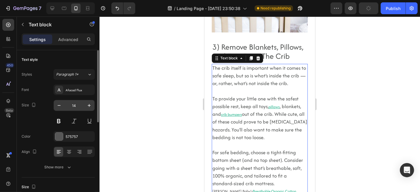
click at [72, 107] on input "14" at bounding box center [73, 105] width 19 height 11
type input "19"
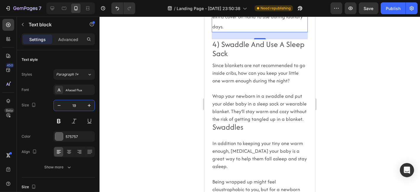
scroll to position [1819, 0]
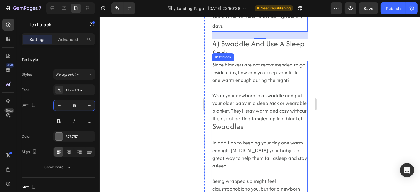
click at [223, 93] on span "Wrap your newborn in a swaddle and put your older baby in a sleep sack or weara…" at bounding box center [259, 107] width 94 height 30
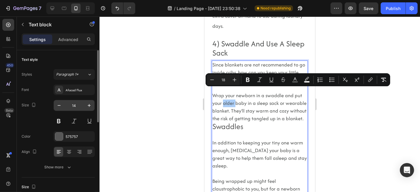
click at [74, 103] on input "14" at bounding box center [73, 105] width 19 height 11
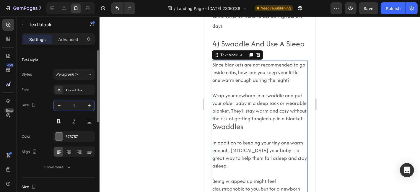
type input "19"
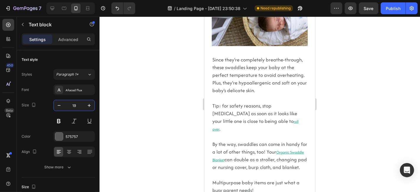
scroll to position [2189, 0]
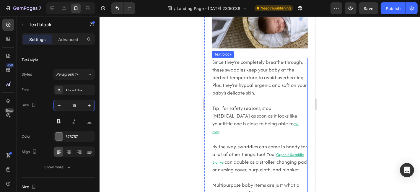
click at [229, 135] on p at bounding box center [259, 138] width 95 height 7
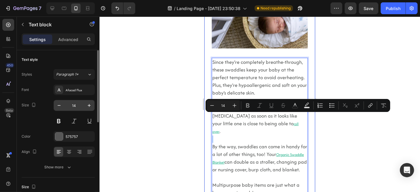
click at [78, 107] on input "14" at bounding box center [73, 105] width 19 height 11
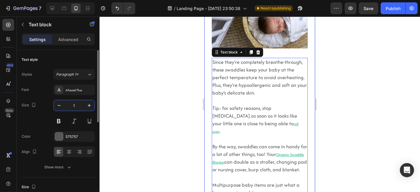
type input "19"
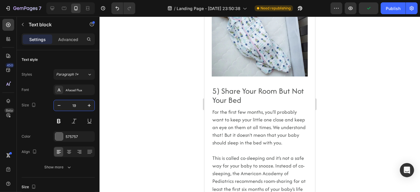
scroll to position [2593, 0]
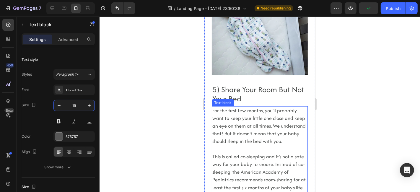
click at [234, 127] on p "For the first few months, you’ll probably want to keep your little one close an…" at bounding box center [259, 176] width 95 height 139
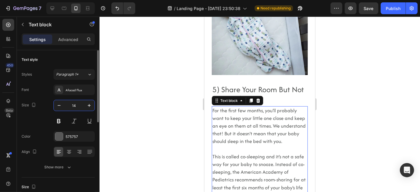
click at [74, 107] on input "14" at bounding box center [73, 105] width 19 height 11
type input "19"
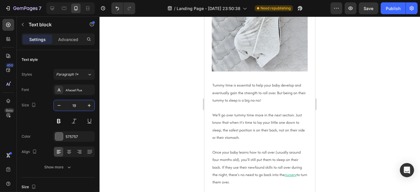
scroll to position [2978, 0]
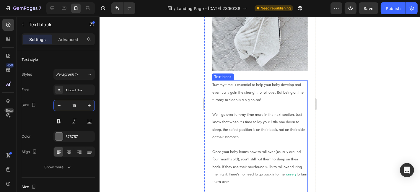
click at [227, 108] on p "Tummy time is essential to help your baby develop and eventually gain the stren…" at bounding box center [259, 111] width 95 height 60
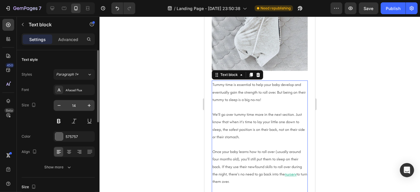
click at [74, 104] on input "14" at bounding box center [73, 105] width 19 height 11
type input "19"
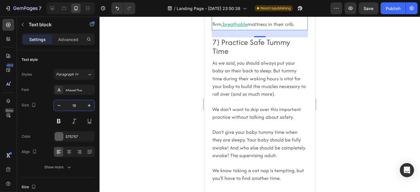
scroll to position [3256, 0]
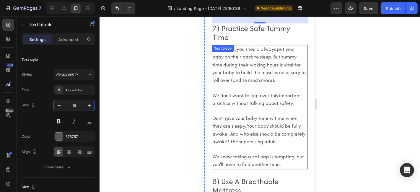
click at [224, 60] on p "As we said, you should always put your baby on their back to sleep. But tummy t…" at bounding box center [259, 106] width 95 height 123
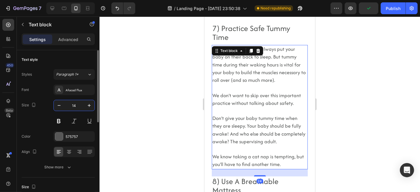
click at [71, 105] on input "14" at bounding box center [73, 105] width 19 height 11
type input "19"
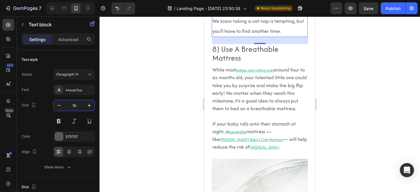
scroll to position [3428, 0]
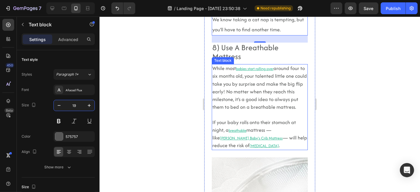
click at [223, 85] on p "While most babies start rolling over around four to six months old, your talent…" at bounding box center [259, 106] width 95 height 85
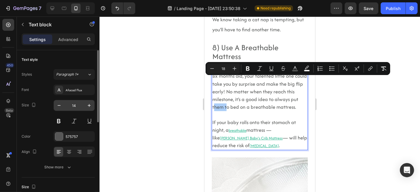
click at [75, 106] on input "14" at bounding box center [73, 105] width 19 height 11
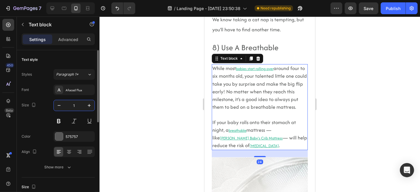
type input "19"
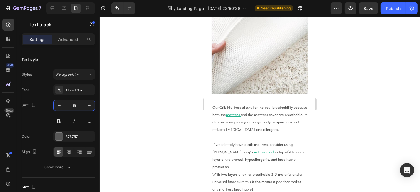
scroll to position [3648, 0]
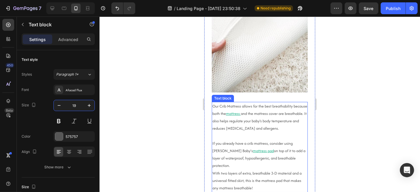
click at [230, 132] on p "If you already have a crib mattress, consider using [PERSON_NAME] Baby’s mattre…" at bounding box center [259, 150] width 95 height 37
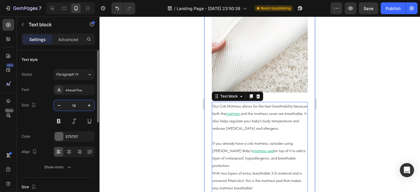
click at [75, 105] on input "14" at bounding box center [73, 105] width 19 height 11
type input "19"
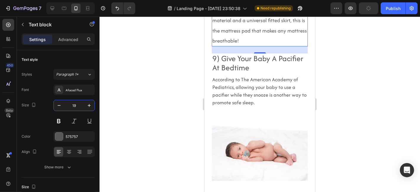
scroll to position [3868, 0]
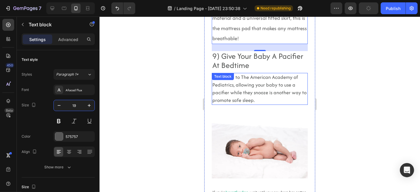
click at [227, 73] on p "According to The American Academy of Pediatrics, allowing your baby to use a pa…" at bounding box center [259, 88] width 95 height 31
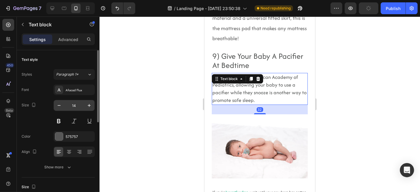
click at [72, 105] on input "14" at bounding box center [73, 105] width 19 height 11
type input "19"
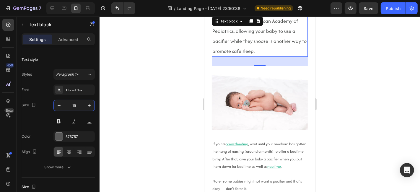
scroll to position [3928, 0]
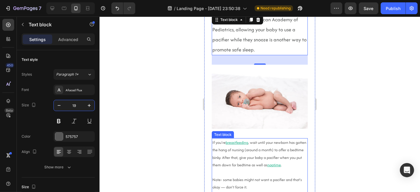
click at [274, 139] on p "If you’re breastfeeding , wait until your newborn has gotten the hang of nursin…" at bounding box center [259, 154] width 95 height 30
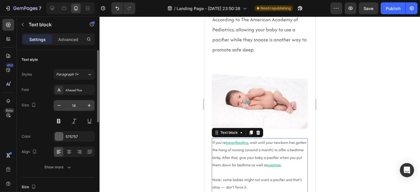
click at [72, 106] on input "14" at bounding box center [73, 105] width 19 height 11
type input "19"
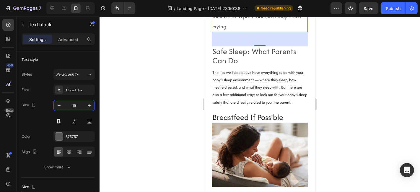
scroll to position [4339, 0]
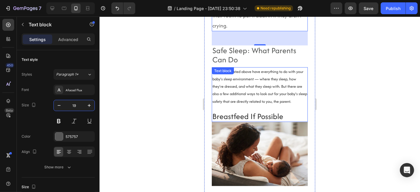
click at [229, 68] on p "The tips we listed above have everything to do with your baby’s sleep environme…" at bounding box center [259, 86] width 95 height 37
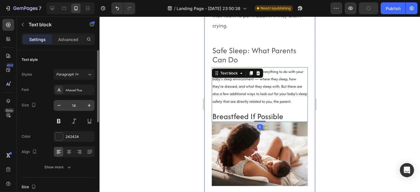
click at [72, 106] on input "14" at bounding box center [73, 105] width 19 height 11
type input "19"
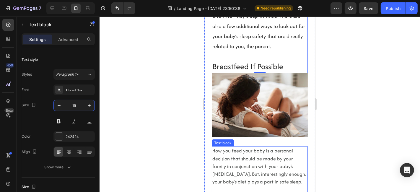
scroll to position [4427, 0]
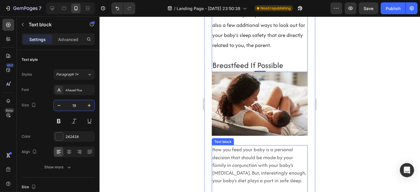
click at [246, 146] on span "How you feed your baby is a personal decision that should be made by your famil…" at bounding box center [259, 165] width 94 height 38
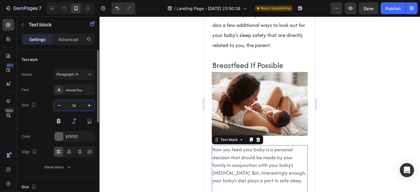
click at [70, 102] on input "14" at bounding box center [73, 105] width 19 height 11
type input "19"
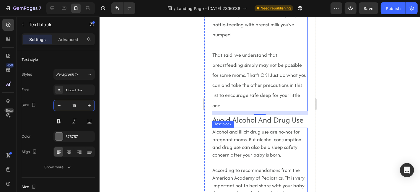
scroll to position [4734, 0]
click at [222, 134] on p "Alcohol and illicit drug use are no-nos for pregnant moms. But alcohol consumpt…" at bounding box center [259, 171] width 95 height 85
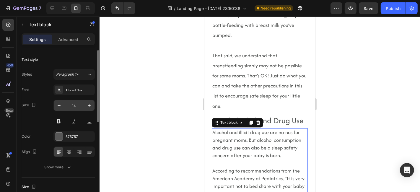
click at [72, 107] on input "14" at bounding box center [73, 105] width 19 height 11
type input "19"
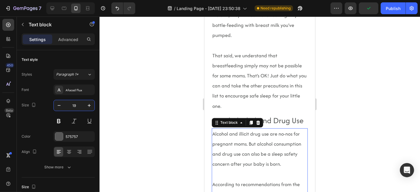
scroll to position [4867, 0]
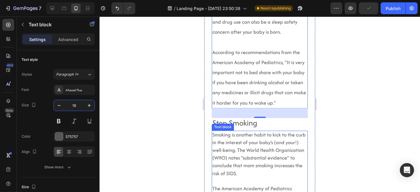
click at [224, 140] on p "Smoking is another habit to kick to the curb in the interest of your baby’s (an…" at bounding box center [259, 173] width 95 height 85
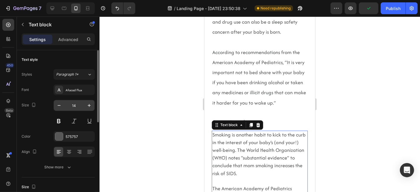
click at [79, 102] on input "14" at bounding box center [73, 105] width 19 height 11
type input "19"
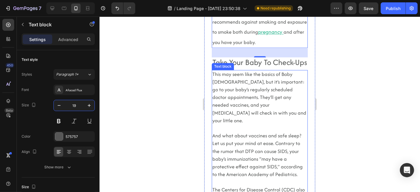
scroll to position [5062, 0]
click at [240, 100] on p "This may seem like the basics of Baby [DEMOGRAPHIC_DATA], but it’s important: g…" at bounding box center [259, 162] width 95 height 185
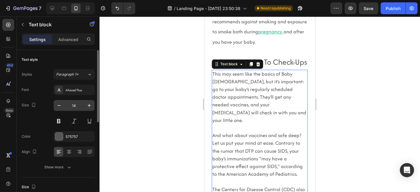
click at [78, 105] on input "14" at bounding box center [73, 105] width 19 height 11
type input "19"
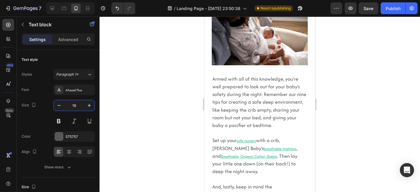
scroll to position [5413, 0]
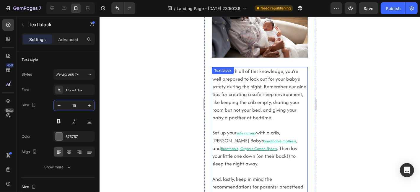
click at [233, 128] on p "Armed with all of this knowledge, you’re well prepared to look out for your bab…" at bounding box center [259, 159] width 95 height 185
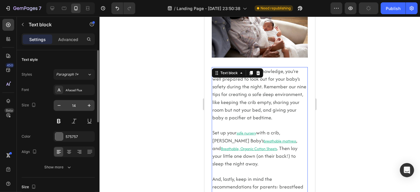
click at [76, 101] on input "14" at bounding box center [73, 105] width 19 height 11
type input "19"
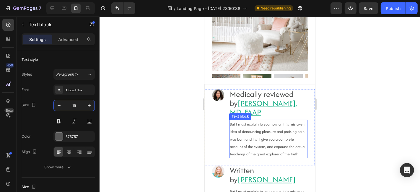
scroll to position [6270, 0]
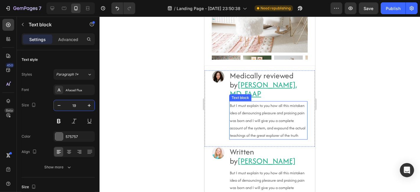
click at [243, 114] on p "But I must explain to you how all this mistaken idea of denouncing pleasure and…" at bounding box center [267, 120] width 77 height 37
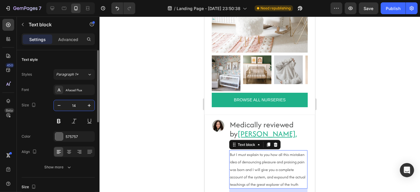
click at [72, 104] on input "14" at bounding box center [73, 105] width 19 height 11
type input "19"
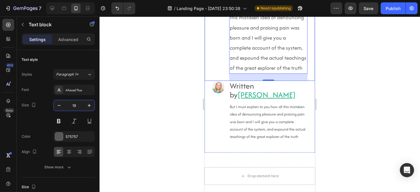
scroll to position [6371, 0]
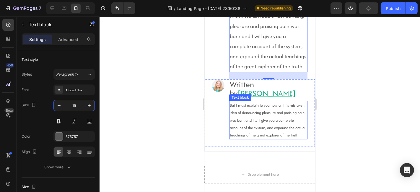
click at [248, 131] on p "But I must explain to you how all this mistaken idea of denouncing pleasure and…" at bounding box center [267, 119] width 77 height 37
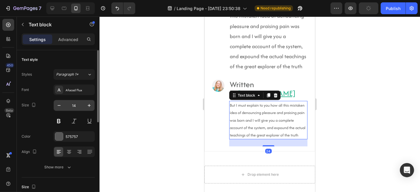
click at [76, 103] on input "14" at bounding box center [73, 105] width 19 height 11
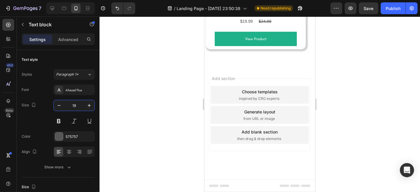
scroll to position [6776, 0]
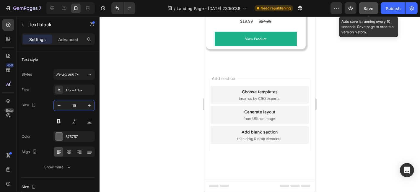
type input "19"
drag, startPoint x: 371, startPoint y: 9, endPoint x: 389, endPoint y: 7, distance: 17.8
click at [371, 9] on span "Save" at bounding box center [369, 8] width 10 height 5
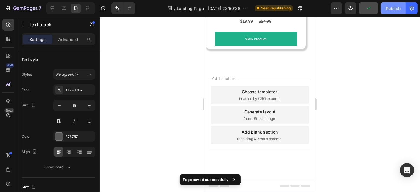
click at [393, 7] on div "Publish" at bounding box center [393, 8] width 15 height 6
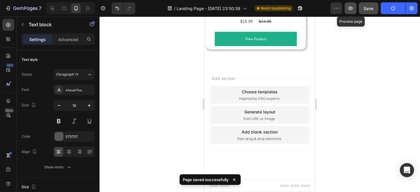
click at [351, 8] on icon "button" at bounding box center [351, 8] width 2 height 2
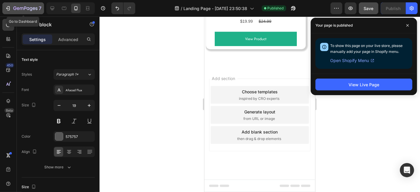
click at [9, 4] on button "7" at bounding box center [23, 8] width 42 height 12
